Goal: Information Seeking & Learning: Compare options

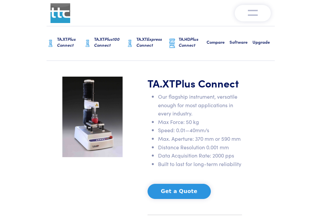
click at [174, 38] on img at bounding box center [172, 43] width 8 height 10
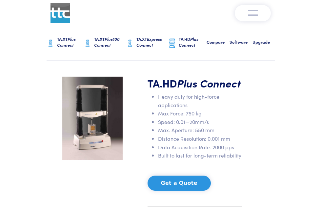
click at [140, 39] on h6 "TA.XT Express Connect" at bounding box center [153, 42] width 32 height 12
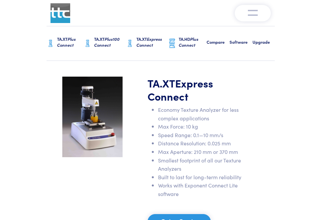
click at [110, 39] on span "Plus100 Connect" at bounding box center [107, 42] width 26 height 12
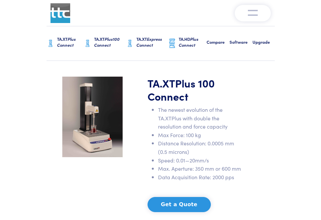
click at [69, 42] on span "Plus Connect" at bounding box center [66, 42] width 19 height 12
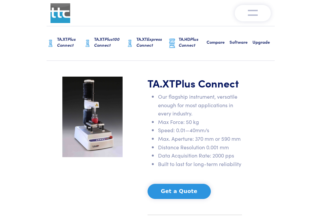
click at [67, 42] on span "Plus Connect" at bounding box center [66, 42] width 19 height 12
